Goal: Information Seeking & Learning: Understand process/instructions

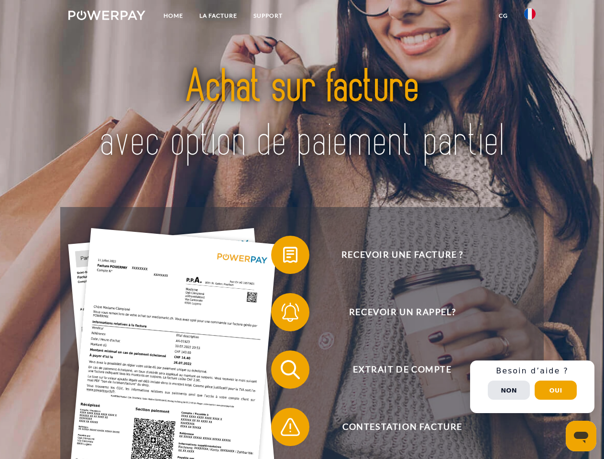
click at [107, 17] on img at bounding box center [106, 16] width 77 height 10
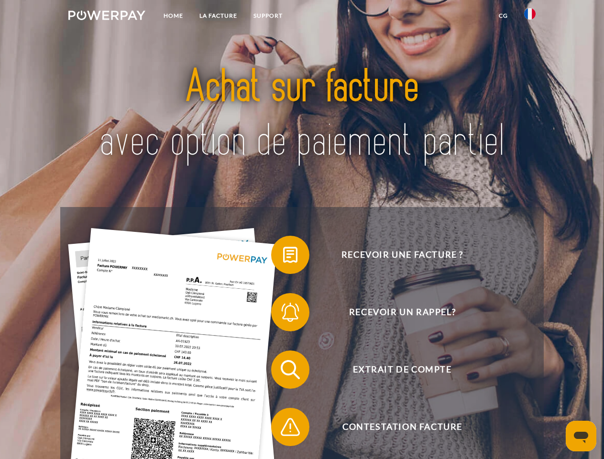
click at [530, 17] on img at bounding box center [529, 13] width 11 height 11
click at [503, 16] on link "CG" at bounding box center [503, 15] width 25 height 17
click at [283, 257] on span at bounding box center [276, 255] width 48 height 48
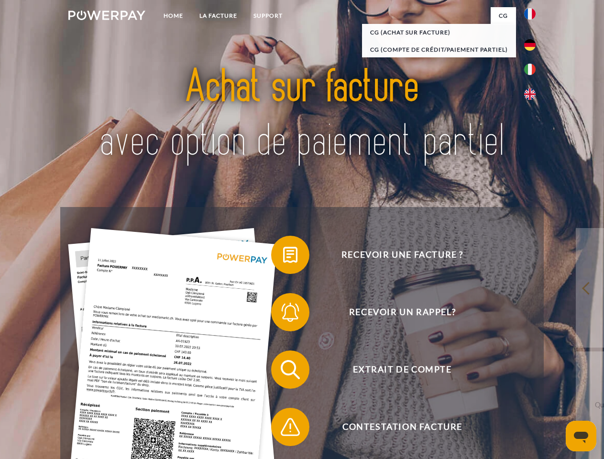
click at [283, 314] on span at bounding box center [276, 312] width 48 height 48
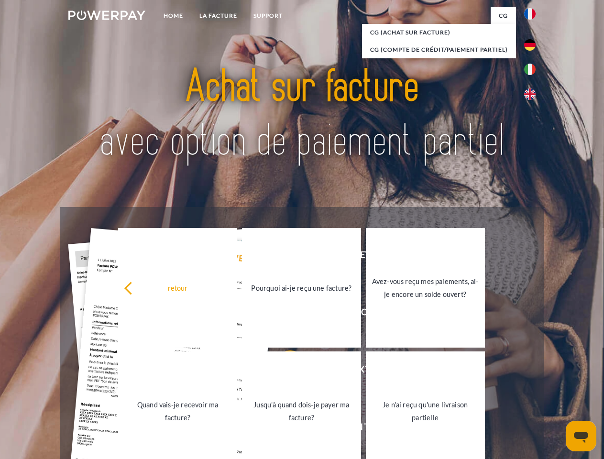
click at [283, 371] on link "Jusqu'à quand dois-je payer ma facture?" at bounding box center [301, 411] width 119 height 120
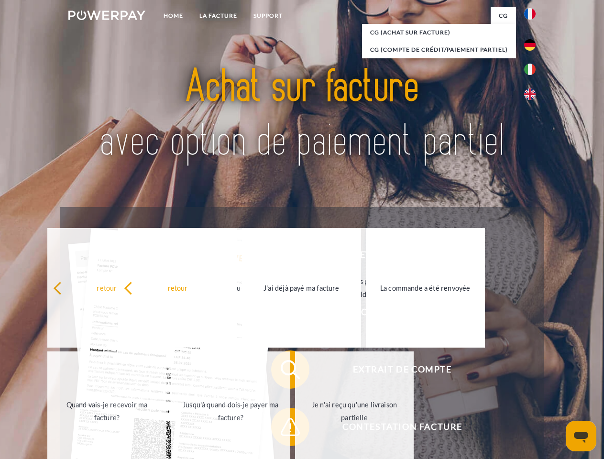
click at [283, 429] on span at bounding box center [276, 427] width 48 height 48
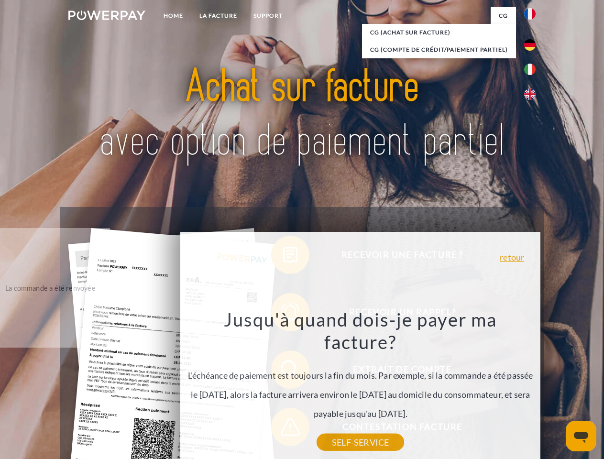
click at [532, 387] on div "Recevoir une facture ? Recevoir un rappel? Extrait de compte retour" at bounding box center [301, 398] width 483 height 382
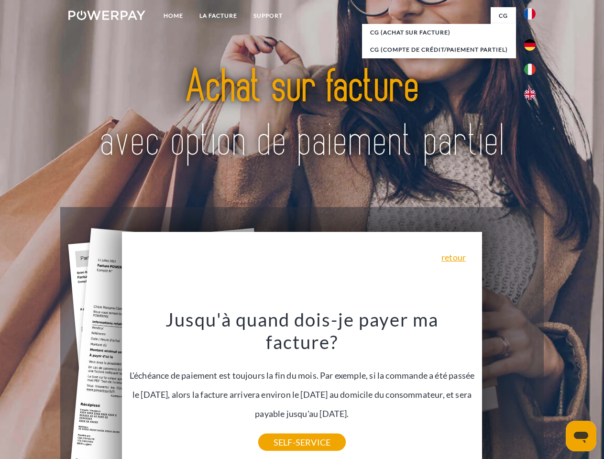
click at [509, 389] on span "Extrait de compte" at bounding box center [402, 369] width 234 height 38
click at [556, 390] on header "Home LA FACTURE Support" at bounding box center [302, 330] width 604 height 660
